Goal: Information Seeking & Learning: Find specific fact

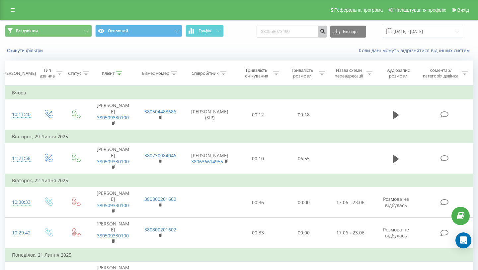
type input "380958073460"
click at [325, 32] on icon "submit" at bounding box center [323, 30] width 6 height 4
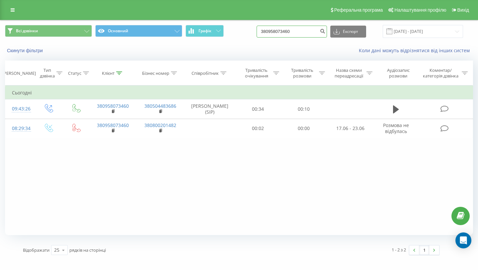
drag, startPoint x: 304, startPoint y: 33, endPoint x: 245, endPoint y: 33, distance: 58.8
click at [248, 33] on div "Всі дзвінки Основний Графік 380958073460 Експорт .csv .xls .xlsx 21.05.2025 - 2…" at bounding box center [239, 31] width 468 height 13
type input "06804280 36"
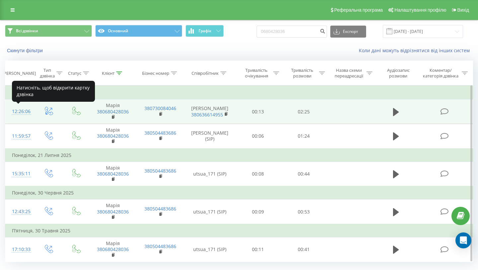
click at [19, 112] on div "12:26:06" at bounding box center [20, 111] width 16 height 13
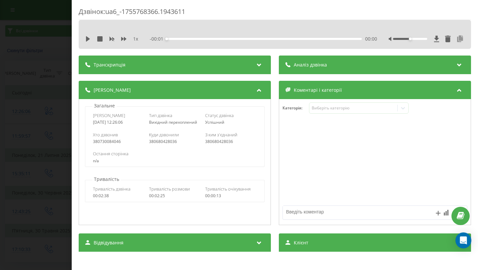
click at [462, 40] on icon at bounding box center [460, 39] width 8 height 7
